Goal: Navigation & Orientation: Find specific page/section

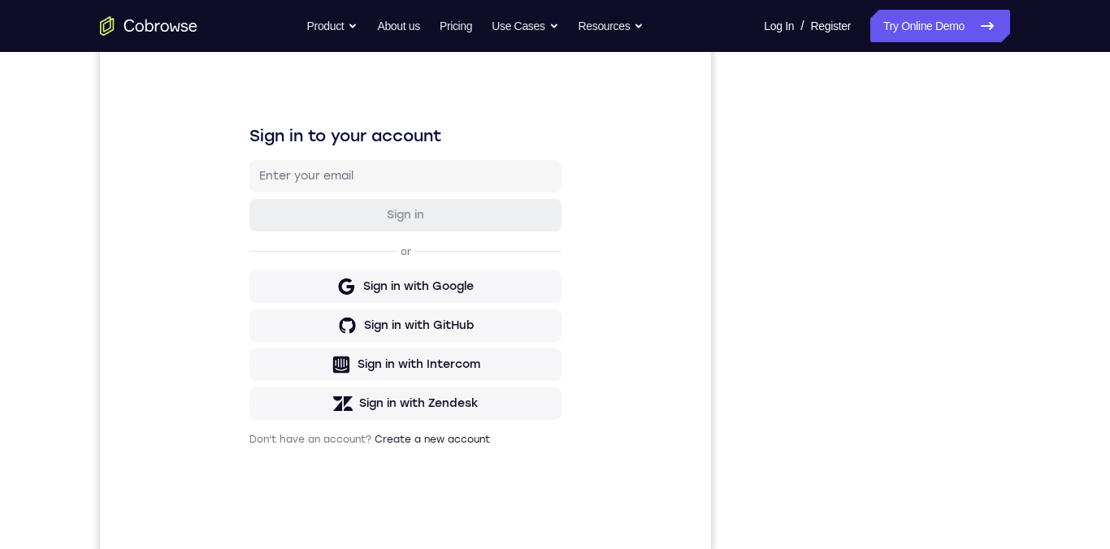
scroll to position [113, 0]
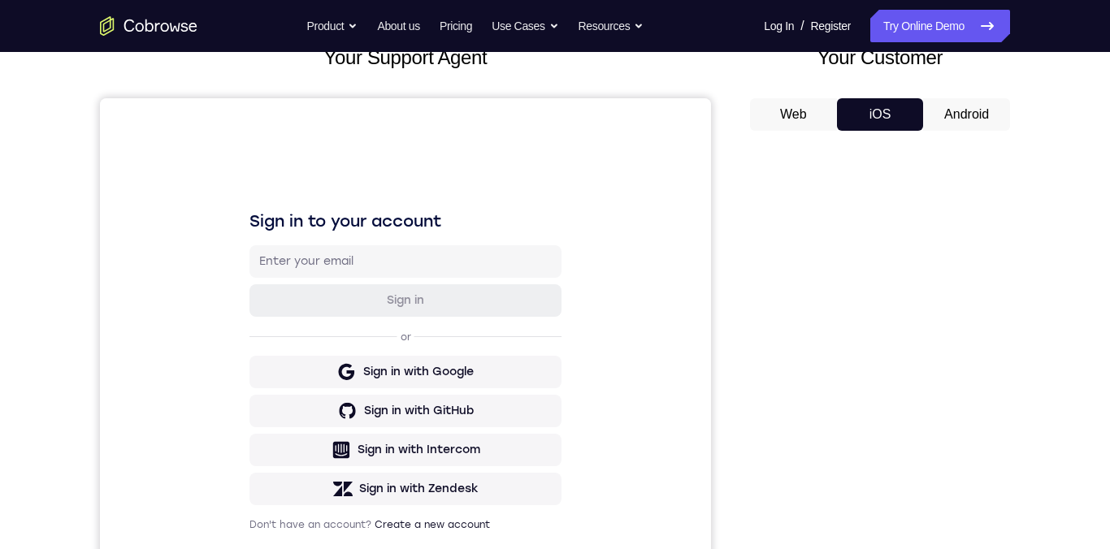
click at [969, 119] on button "Android" at bounding box center [966, 114] width 87 height 32
click at [912, 110] on button "iOS" at bounding box center [880, 114] width 87 height 32
click at [972, 118] on button "Android" at bounding box center [966, 114] width 87 height 32
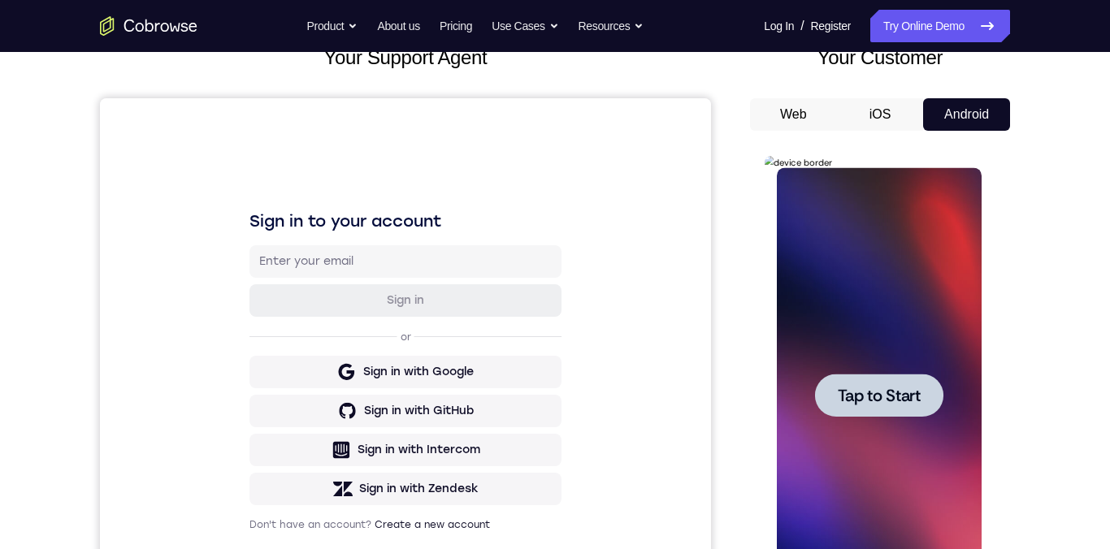
scroll to position [0, 0]
click at [892, 387] on span "Tap to Start" at bounding box center [878, 395] width 83 height 16
click at [884, 113] on button "iOS" at bounding box center [880, 114] width 87 height 32
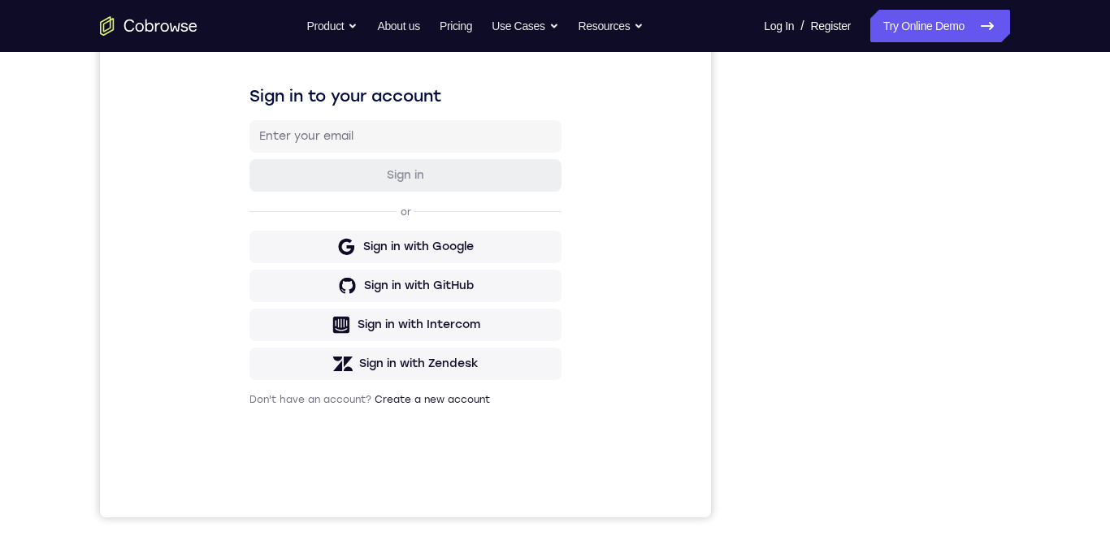
scroll to position [120, 0]
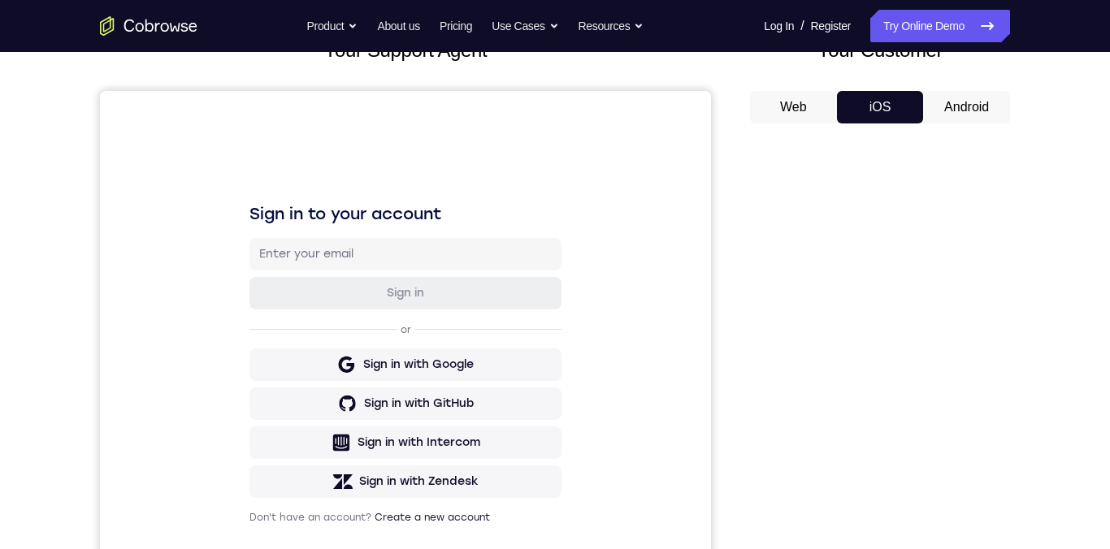
click at [961, 109] on button "Android" at bounding box center [966, 107] width 87 height 32
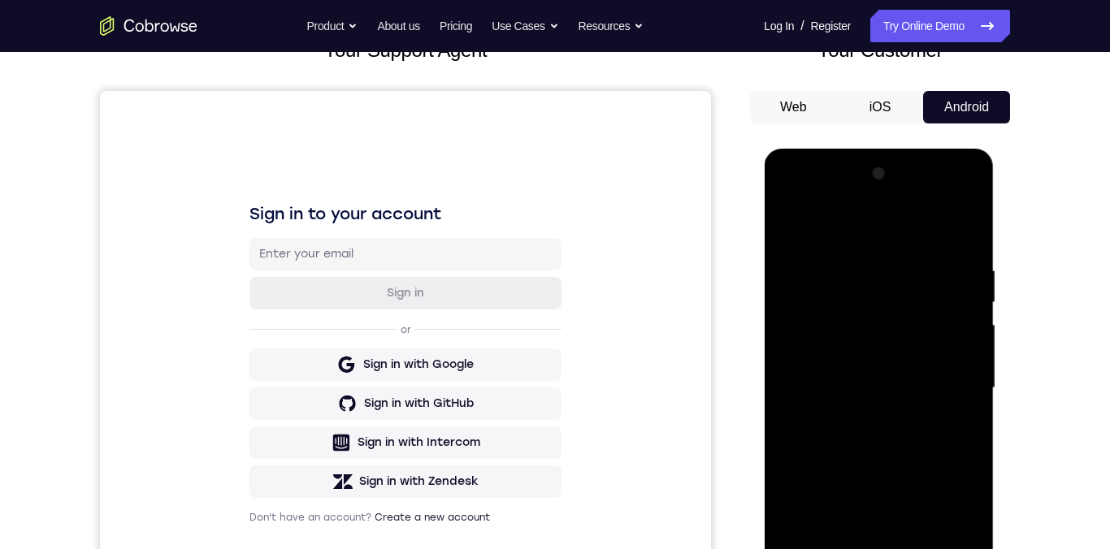
scroll to position [258, 0]
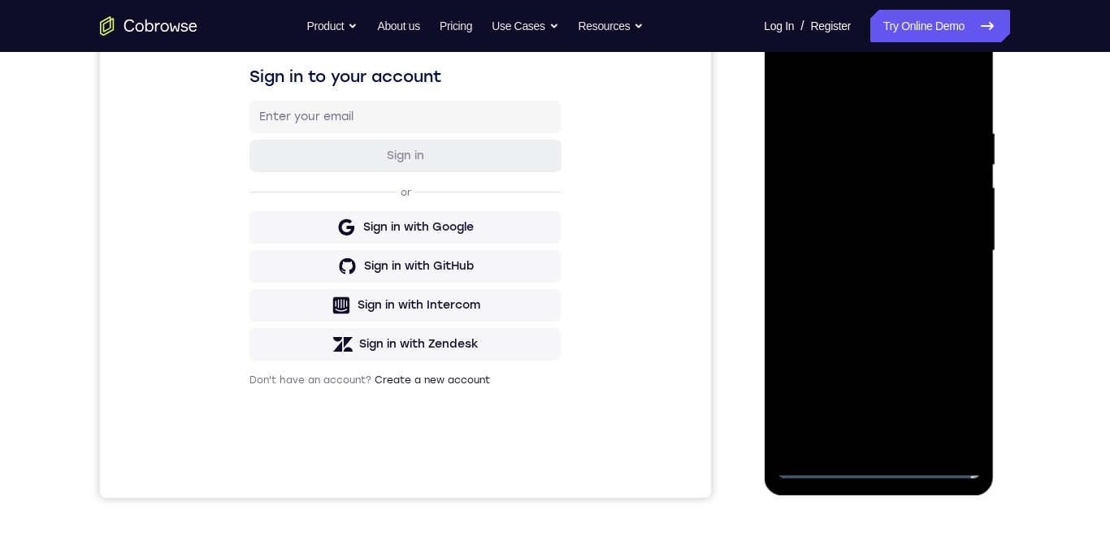
click at [877, 474] on div at bounding box center [878, 251] width 205 height 455
click at [877, 465] on div at bounding box center [878, 251] width 205 height 455
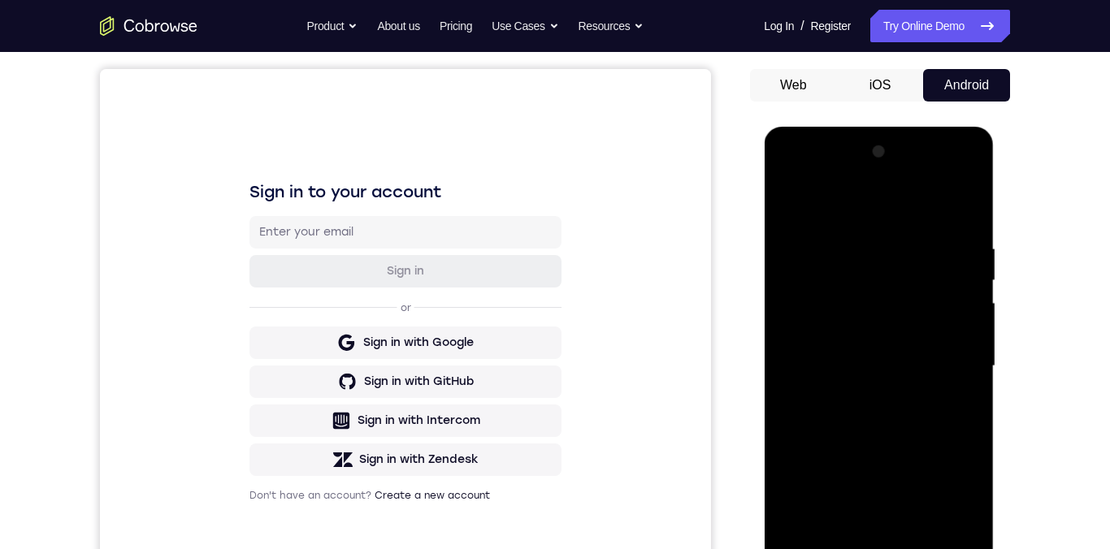
click at [883, 85] on button "iOS" at bounding box center [880, 85] width 87 height 32
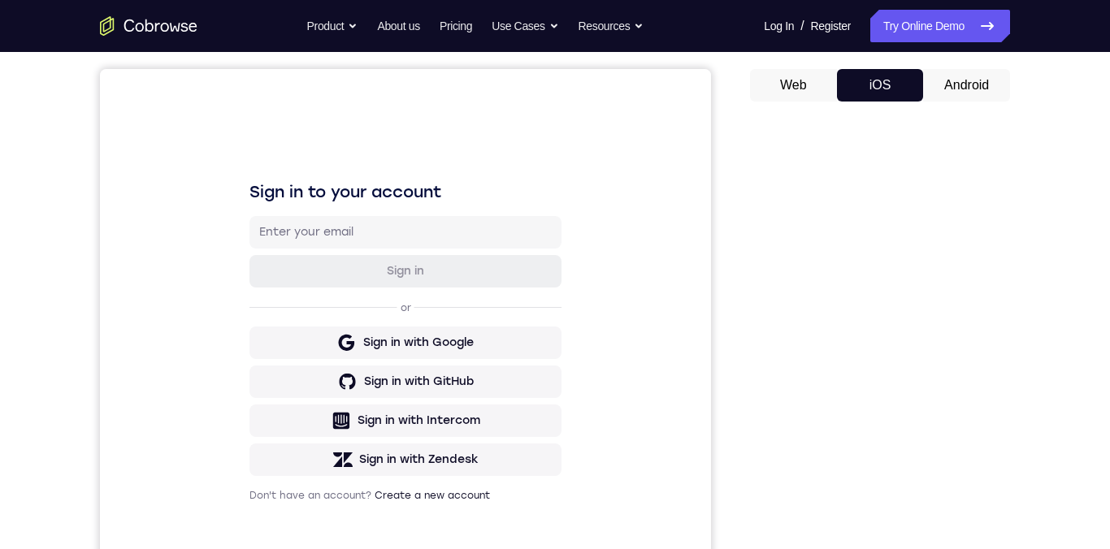
click at [959, 92] on button "Android" at bounding box center [966, 85] width 87 height 32
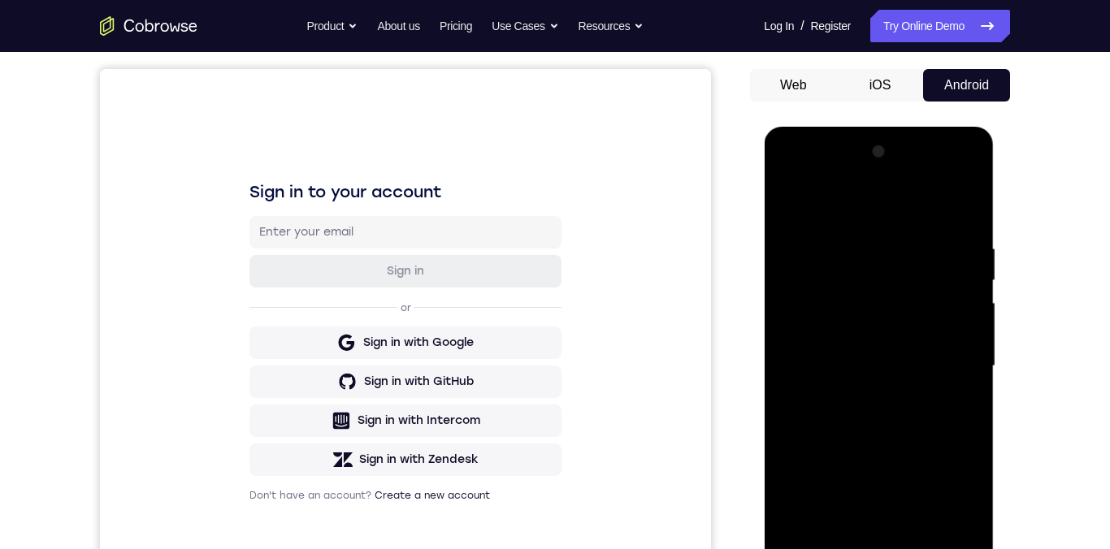
scroll to position [245, 0]
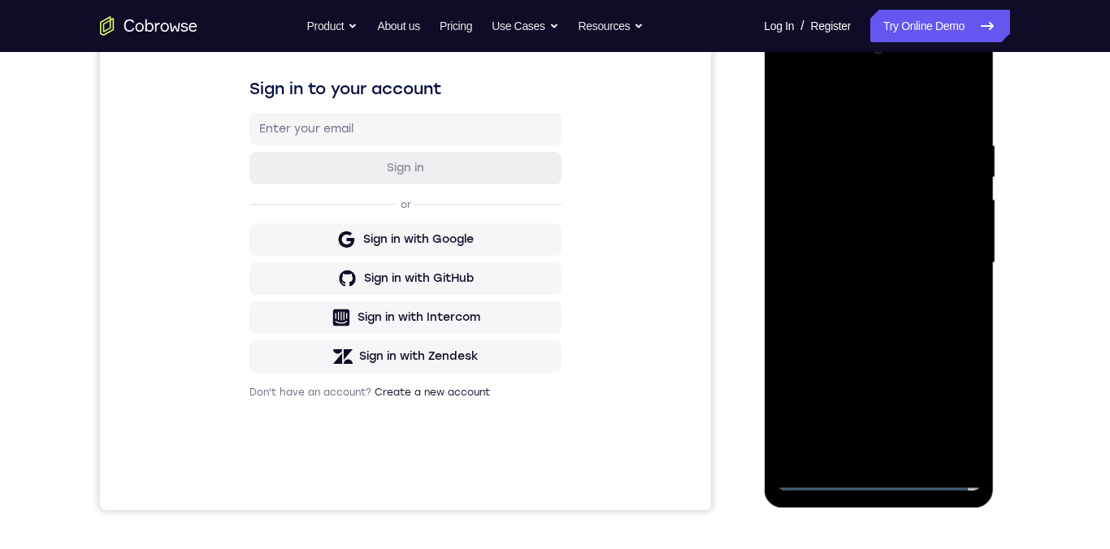
click at [949, 414] on div at bounding box center [878, 263] width 205 height 455
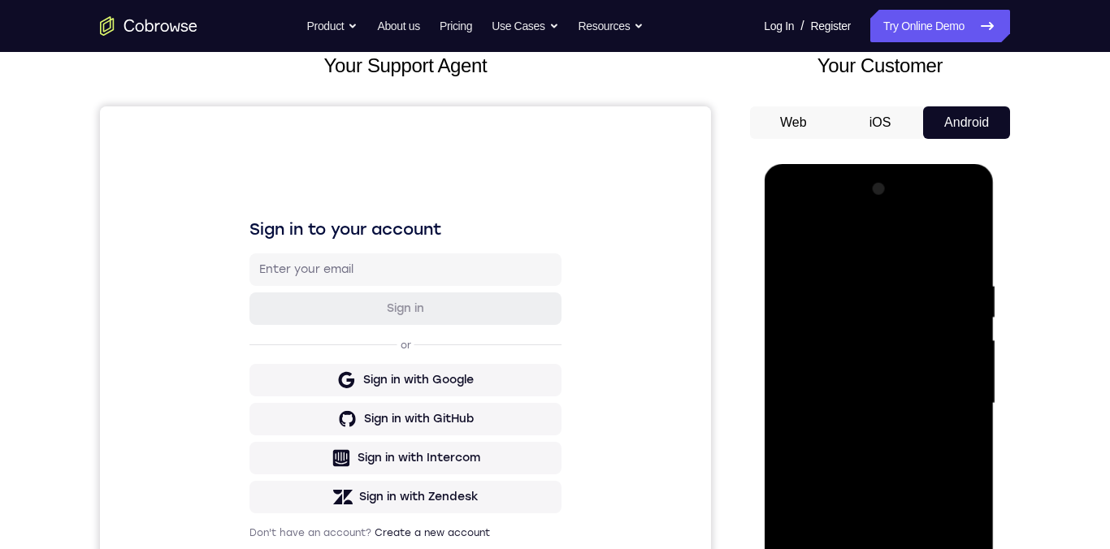
scroll to position [66, 0]
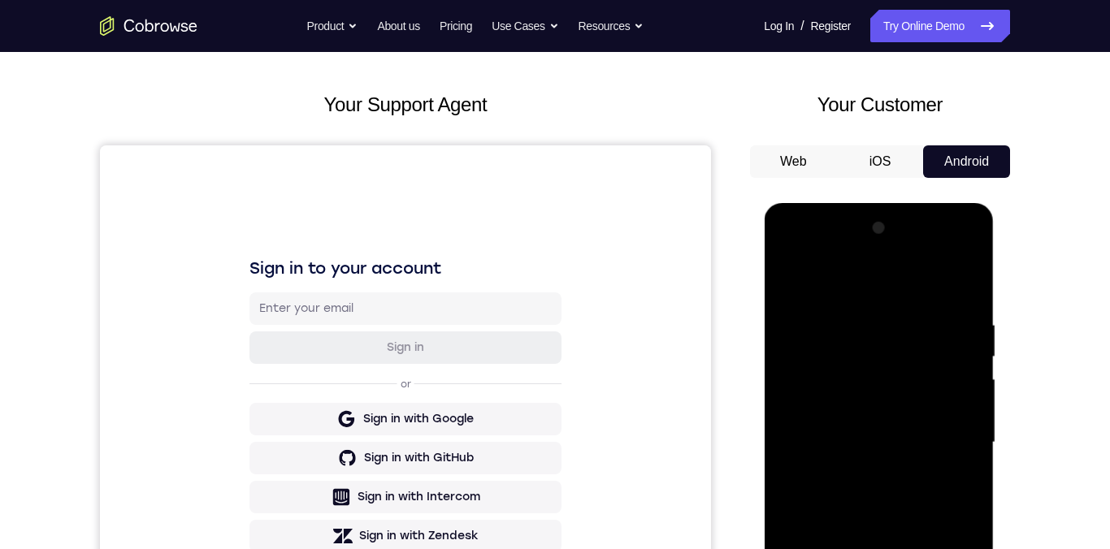
click at [884, 155] on button "iOS" at bounding box center [880, 161] width 87 height 32
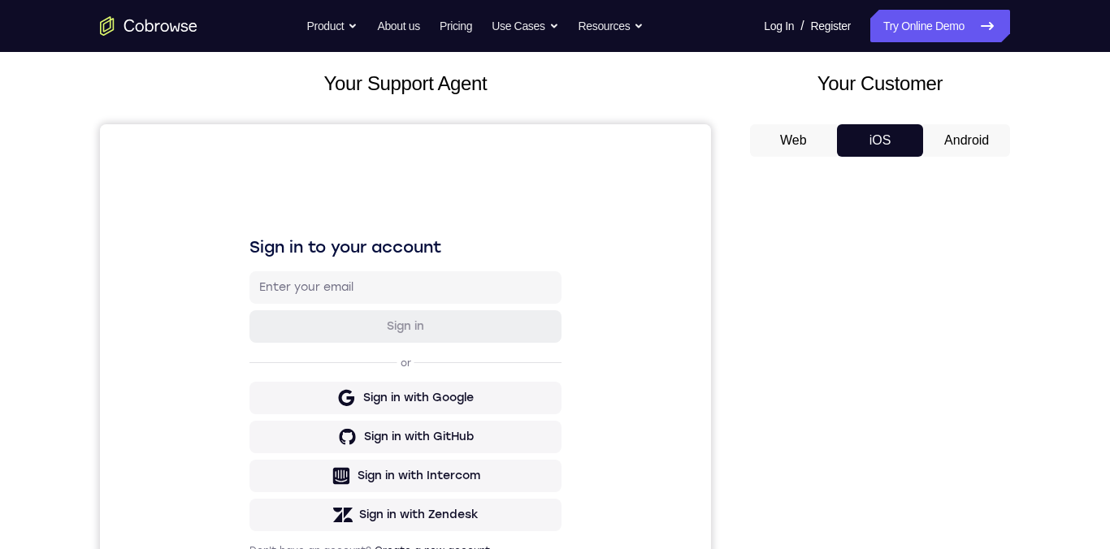
scroll to position [110, 0]
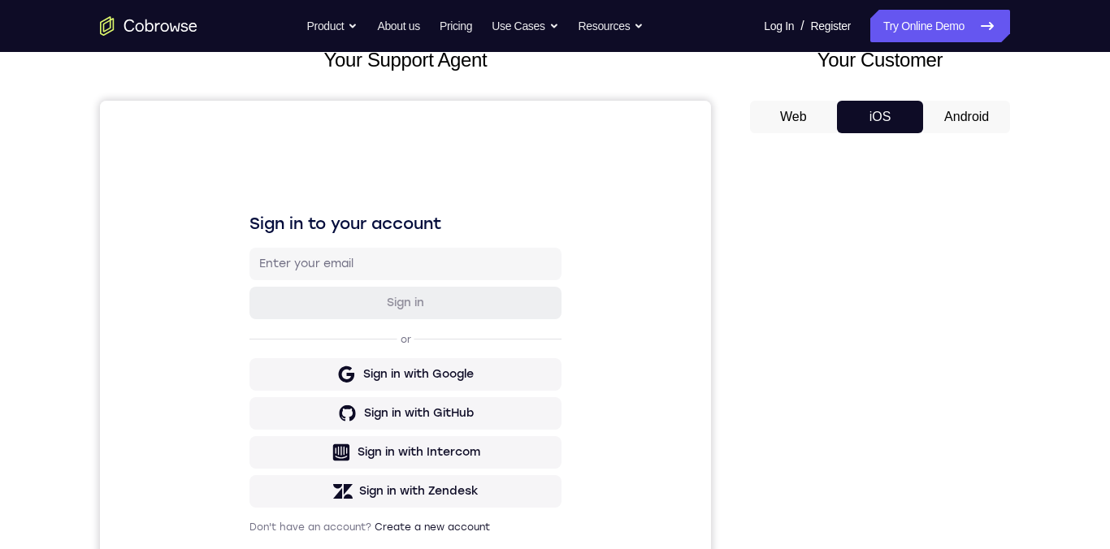
click at [955, 121] on button "Android" at bounding box center [966, 117] width 87 height 32
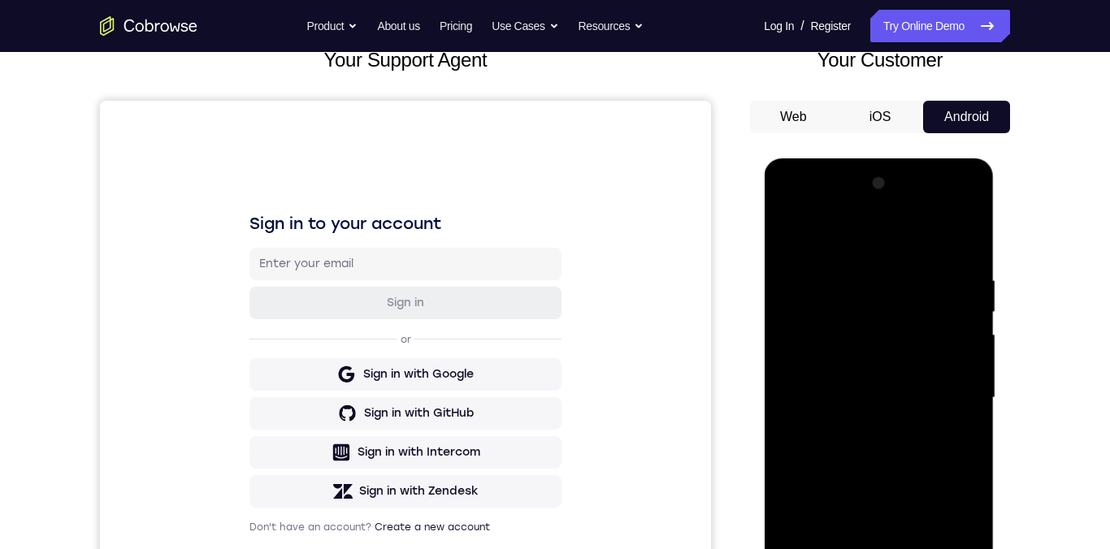
click at [903, 228] on div at bounding box center [878, 398] width 205 height 455
click at [954, 381] on div at bounding box center [878, 398] width 205 height 455
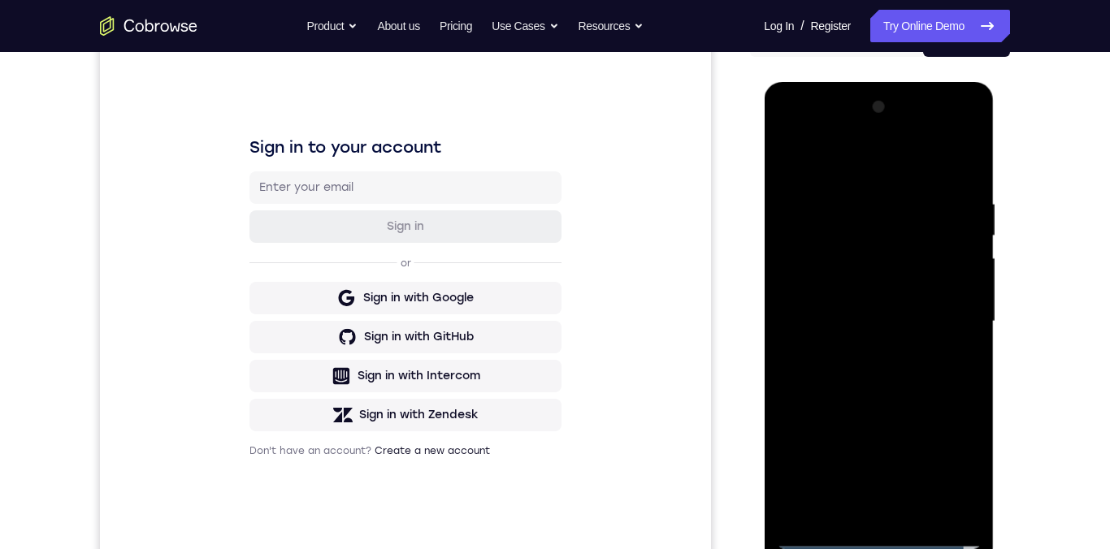
scroll to position [266, 0]
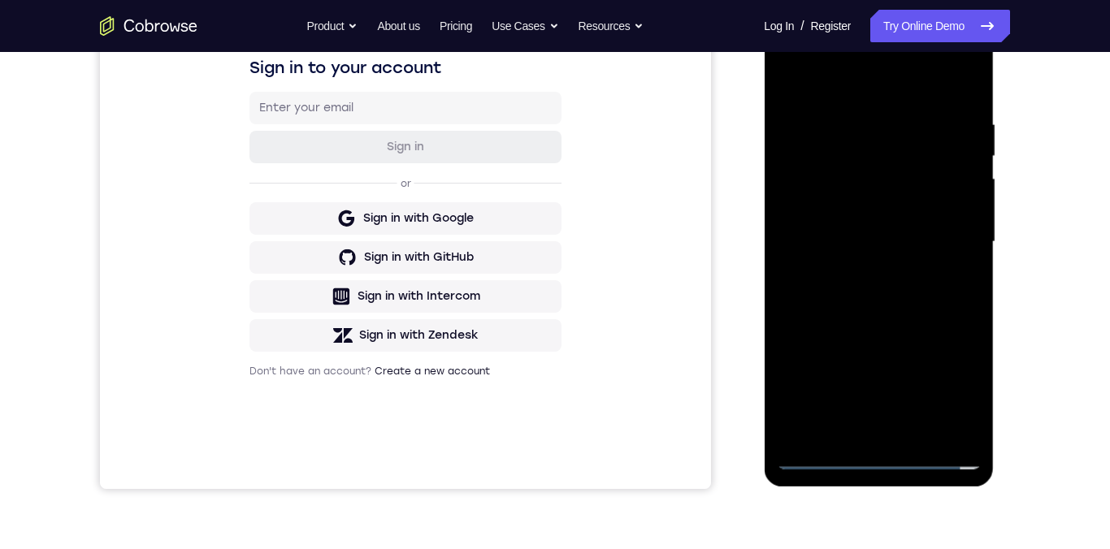
click at [863, 274] on div at bounding box center [878, 242] width 205 height 455
click at [929, 226] on div at bounding box center [878, 242] width 205 height 455
click at [913, 207] on div at bounding box center [878, 242] width 205 height 455
click at [928, 249] on div at bounding box center [878, 242] width 205 height 455
click at [933, 297] on div at bounding box center [878, 242] width 205 height 455
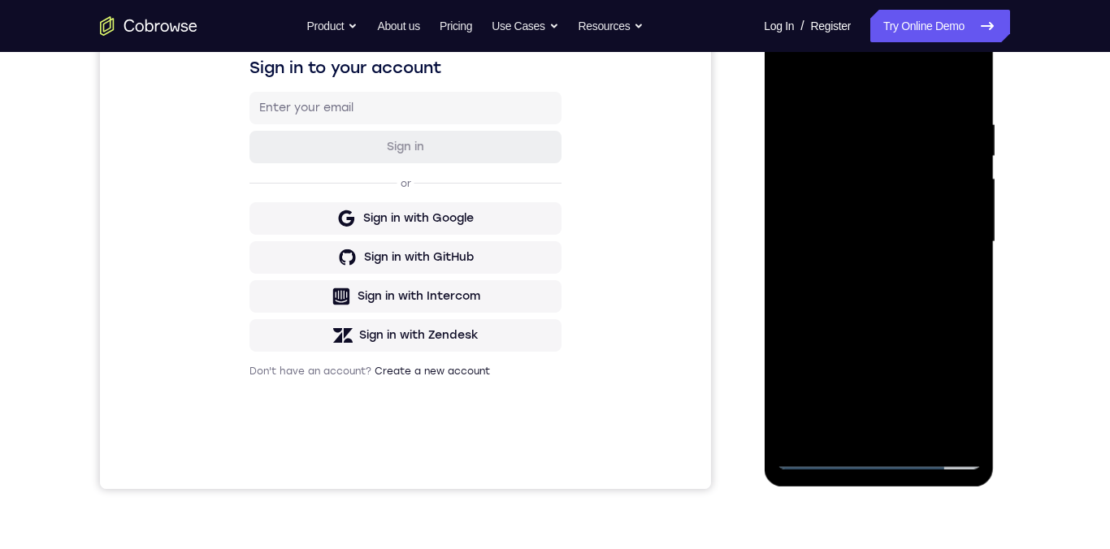
click at [932, 294] on div at bounding box center [878, 242] width 205 height 455
click at [933, 297] on div at bounding box center [878, 242] width 205 height 455
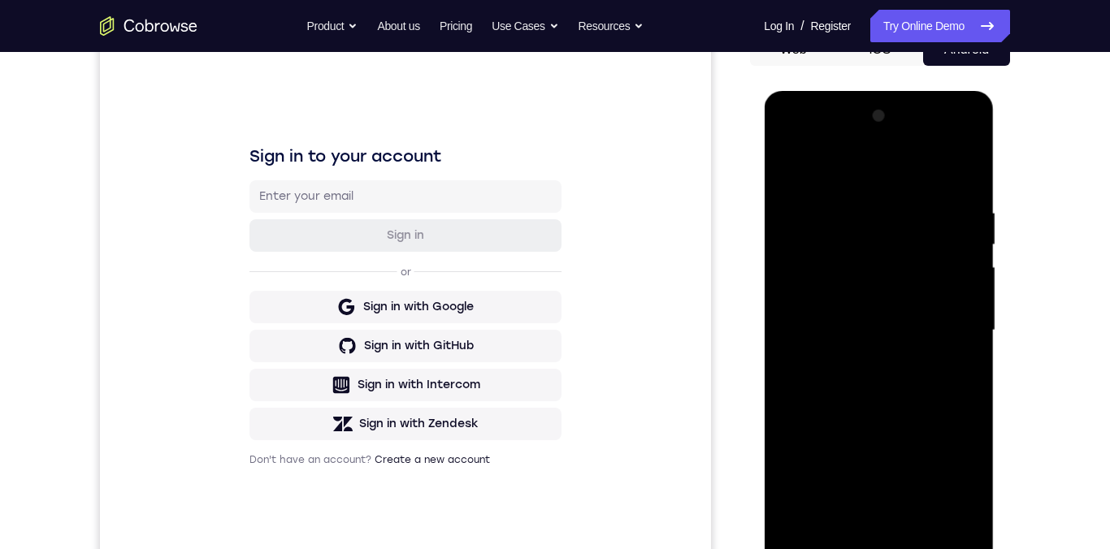
click at [908, 430] on div at bounding box center [878, 330] width 205 height 455
click at [944, 238] on div at bounding box center [878, 330] width 205 height 455
click at [948, 517] on div at bounding box center [878, 330] width 205 height 455
click at [950, 413] on div at bounding box center [878, 330] width 205 height 455
click at [903, 323] on div at bounding box center [878, 330] width 205 height 455
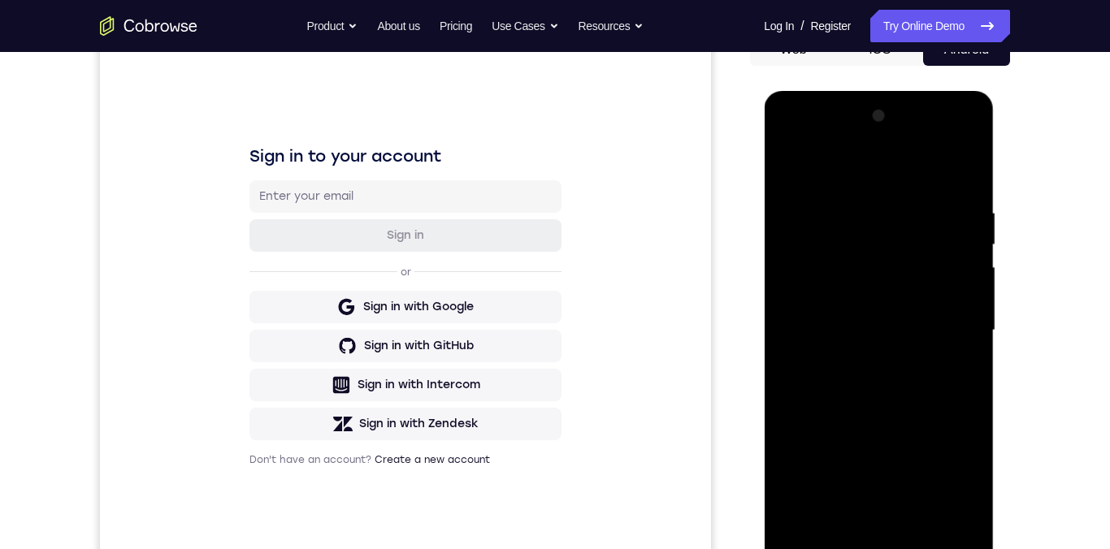
click at [789, 180] on div at bounding box center [878, 330] width 205 height 455
click at [781, 163] on div at bounding box center [878, 330] width 205 height 455
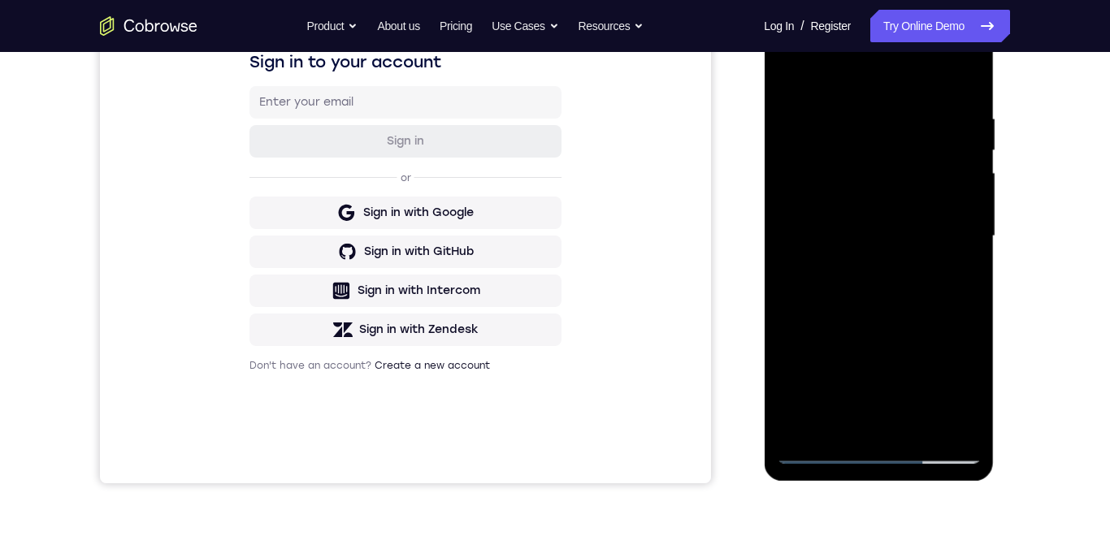
scroll to position [274, 0]
click at [877, 448] on div at bounding box center [878, 234] width 205 height 455
click at [883, 449] on div at bounding box center [878, 236] width 205 height 455
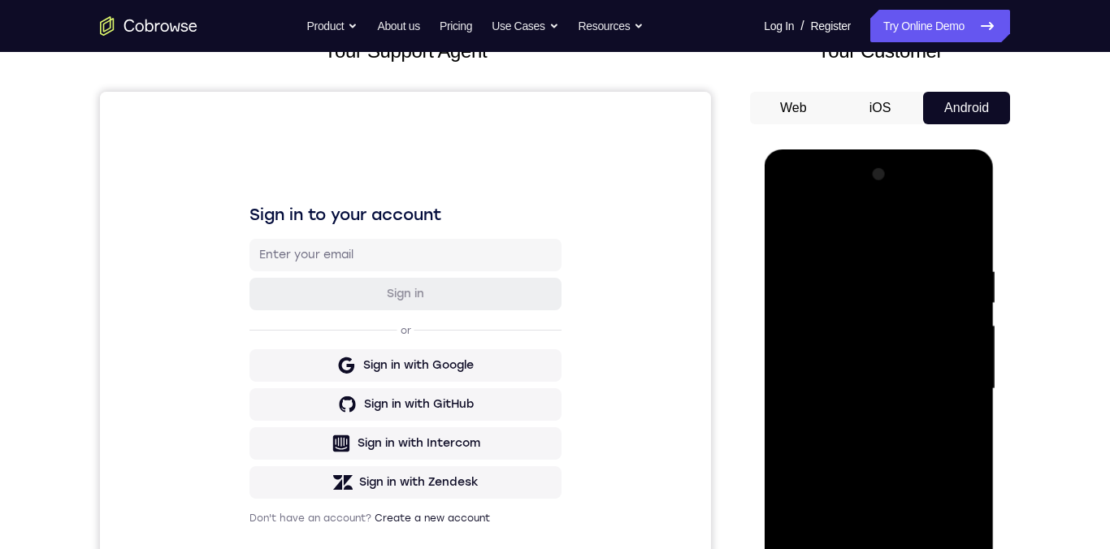
scroll to position [202, 0]
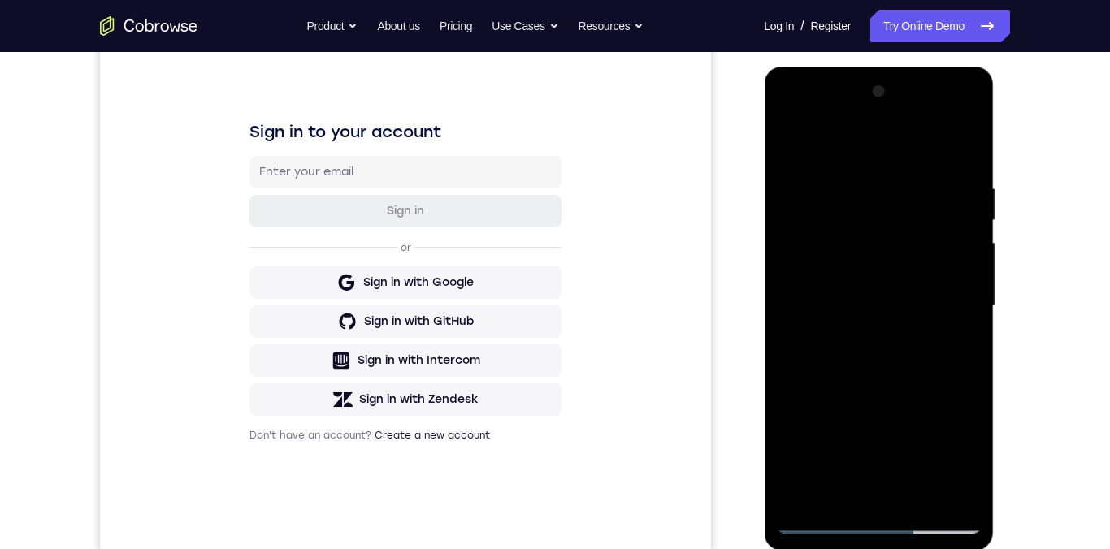
click at [816, 300] on div at bounding box center [878, 306] width 205 height 455
click at [925, 357] on div at bounding box center [878, 306] width 205 height 455
click at [899, 498] on div at bounding box center [878, 306] width 205 height 455
click at [840, 247] on div at bounding box center [878, 306] width 205 height 455
click at [819, 526] on div at bounding box center [878, 306] width 205 height 455
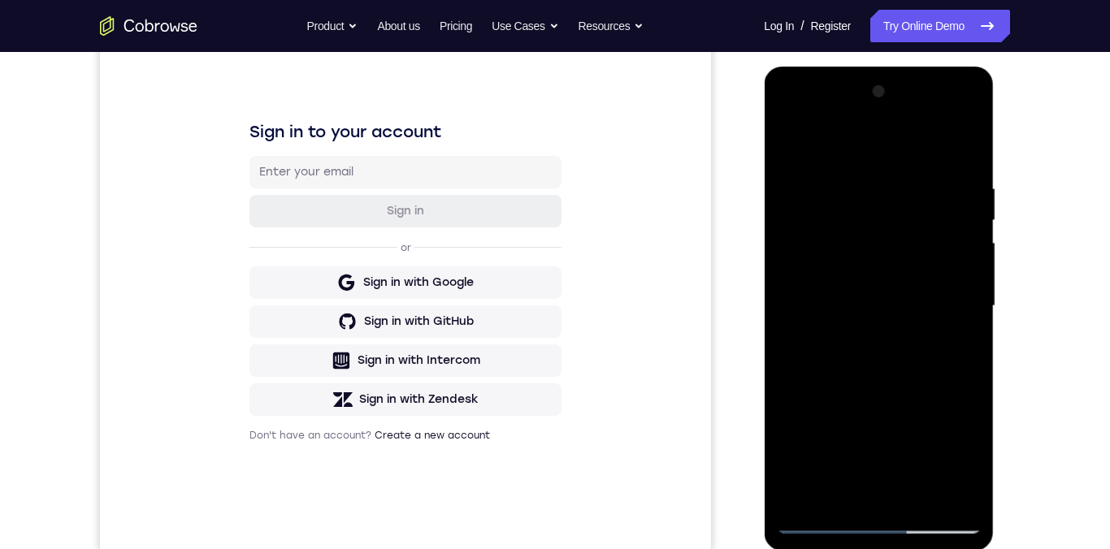
click at [904, 502] on div at bounding box center [878, 306] width 205 height 455
click at [942, 318] on div at bounding box center [878, 306] width 205 height 455
click at [872, 240] on div at bounding box center [878, 306] width 205 height 455
click at [832, 202] on div at bounding box center [878, 306] width 205 height 455
click at [859, 258] on div at bounding box center [878, 306] width 205 height 455
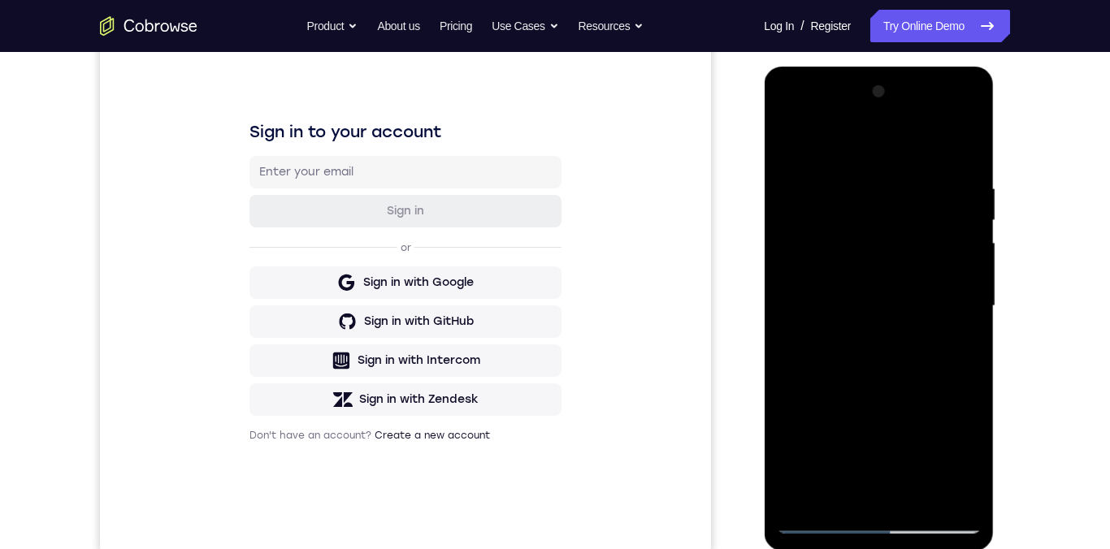
click at [938, 342] on div at bounding box center [878, 306] width 205 height 455
click at [951, 352] on div at bounding box center [878, 306] width 205 height 455
click at [962, 484] on div at bounding box center [878, 306] width 205 height 455
click at [950, 492] on div at bounding box center [878, 306] width 205 height 455
click at [880, 496] on div at bounding box center [878, 306] width 205 height 455
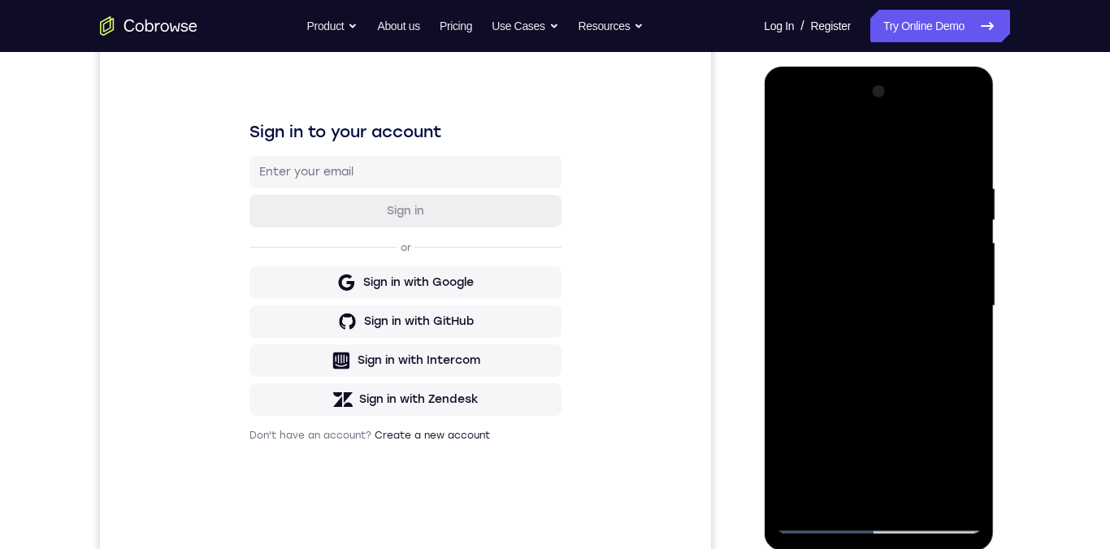
click at [953, 458] on div at bounding box center [878, 306] width 205 height 455
click at [795, 119] on div at bounding box center [878, 306] width 205 height 455
click at [932, 505] on div at bounding box center [878, 306] width 205 height 455
click at [834, 334] on div at bounding box center [878, 306] width 205 height 455
click at [920, 497] on div at bounding box center [878, 306] width 205 height 455
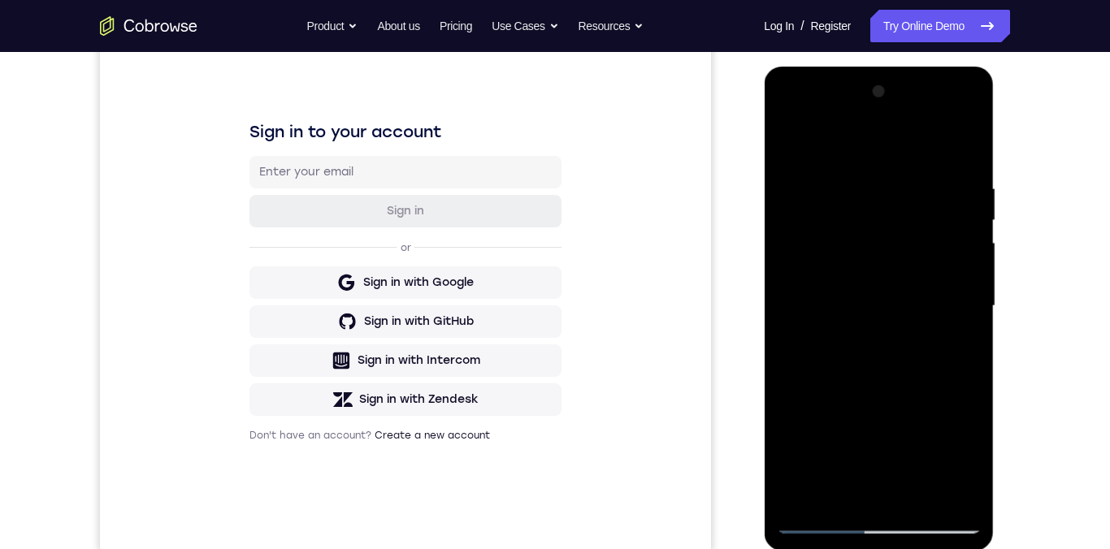
click at [859, 334] on div at bounding box center [878, 306] width 205 height 455
click at [794, 130] on div at bounding box center [878, 306] width 205 height 455
click at [795, 440] on div at bounding box center [878, 306] width 205 height 455
click at [870, 259] on div at bounding box center [878, 306] width 205 height 455
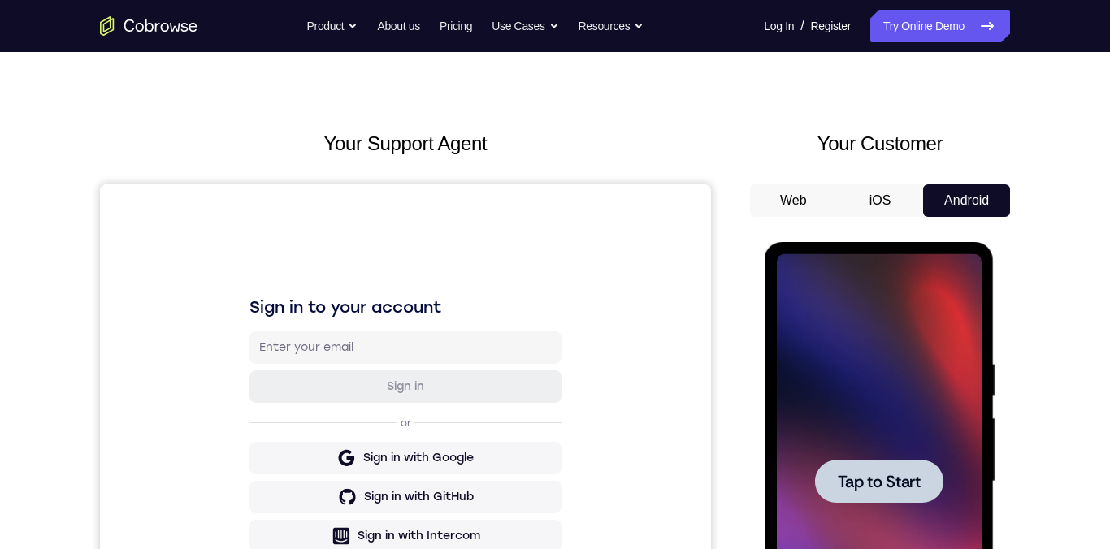
scroll to position [0, 0]
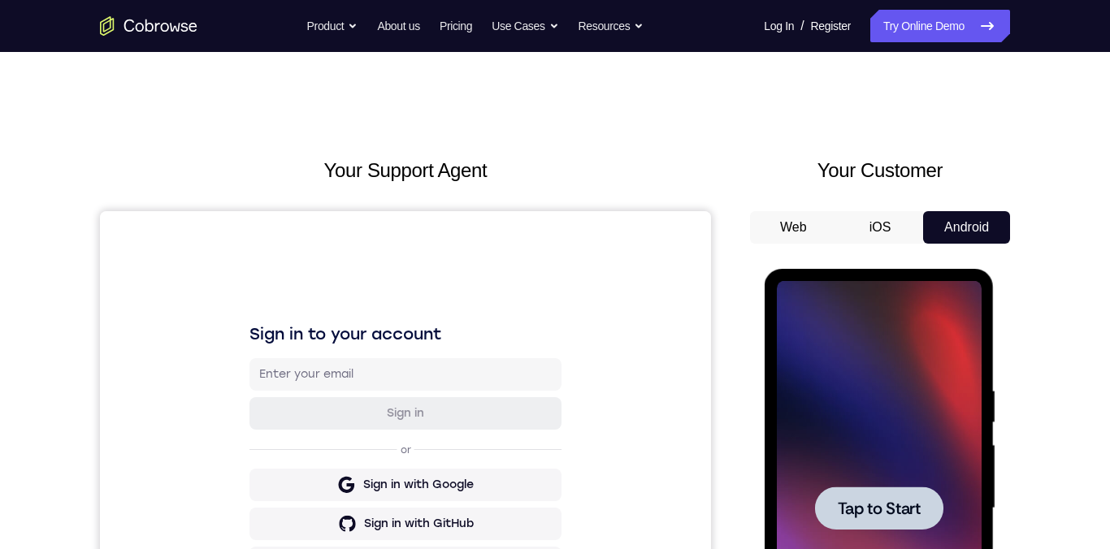
click at [200, 4] on nav "Go back Powerful, Flexible and Trustworthy. Avoid all extra friction for both A…" at bounding box center [555, 26] width 1110 height 52
